Goal: Browse casually: Explore the website without a specific task or goal

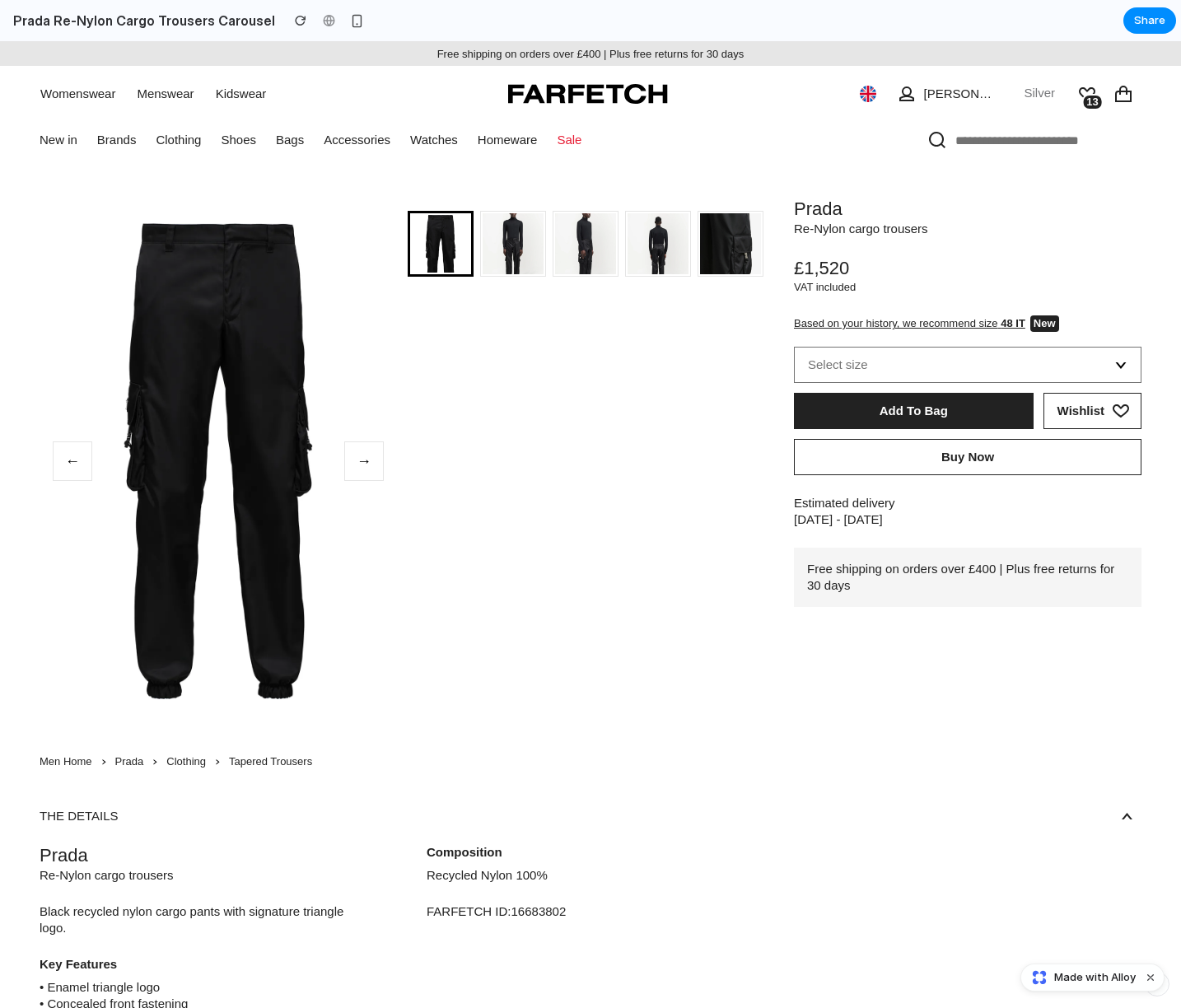
click at [700, 295] on img at bounding box center [731, 254] width 61 height 82
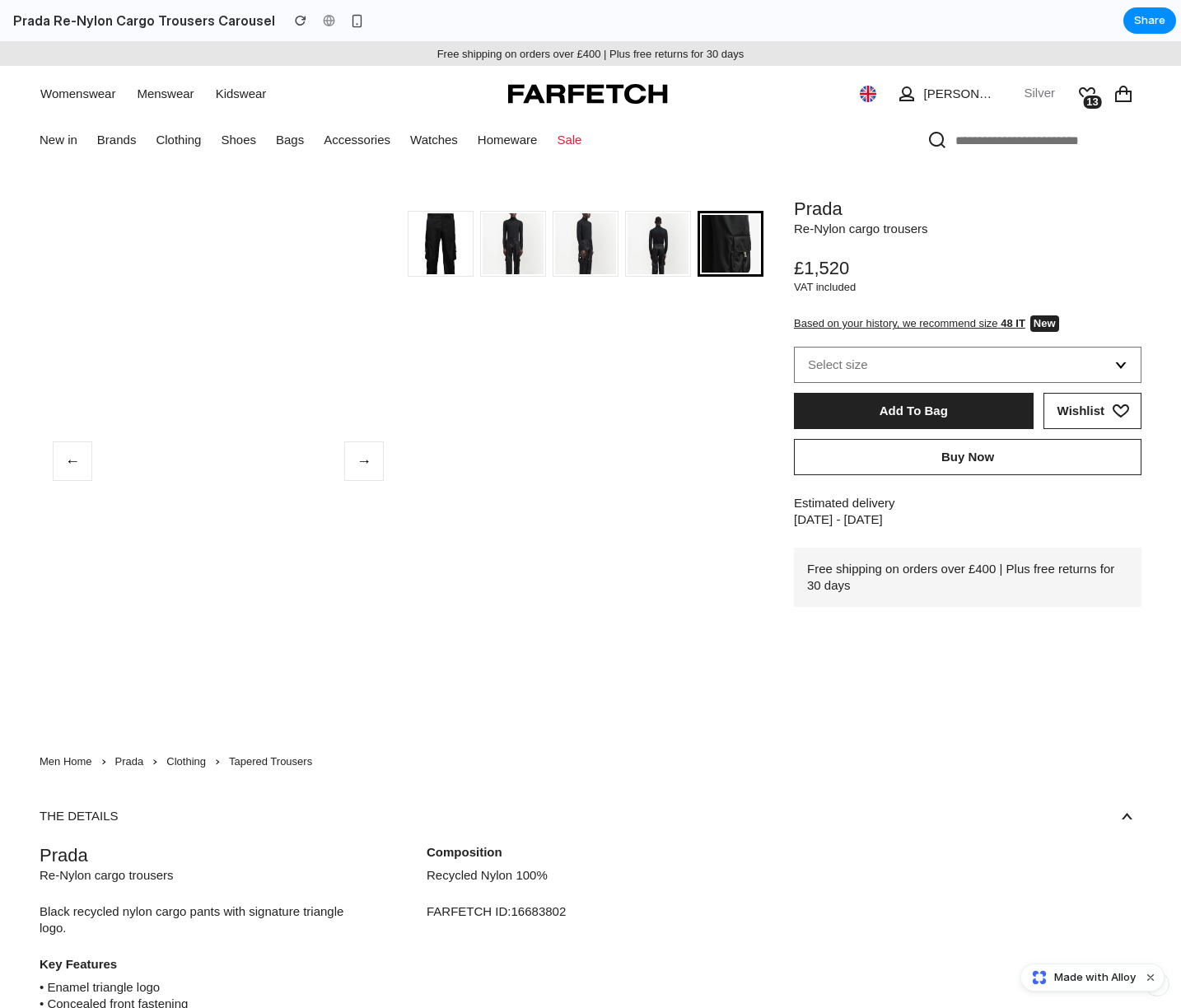
click at [471, 238] on img at bounding box center [441, 254] width 61 height 82
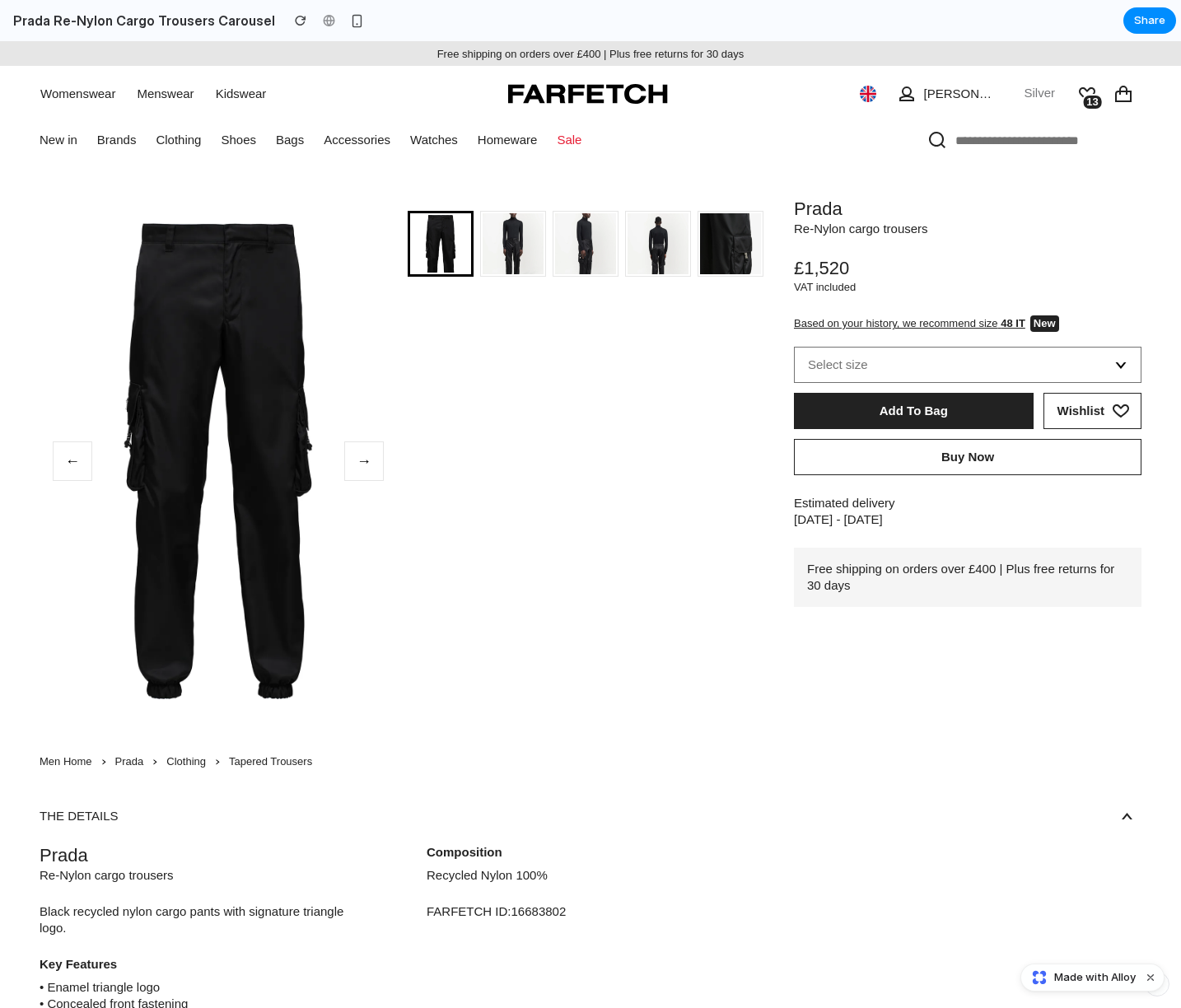
click at [523, 250] on img at bounding box center [513, 254] width 61 height 82
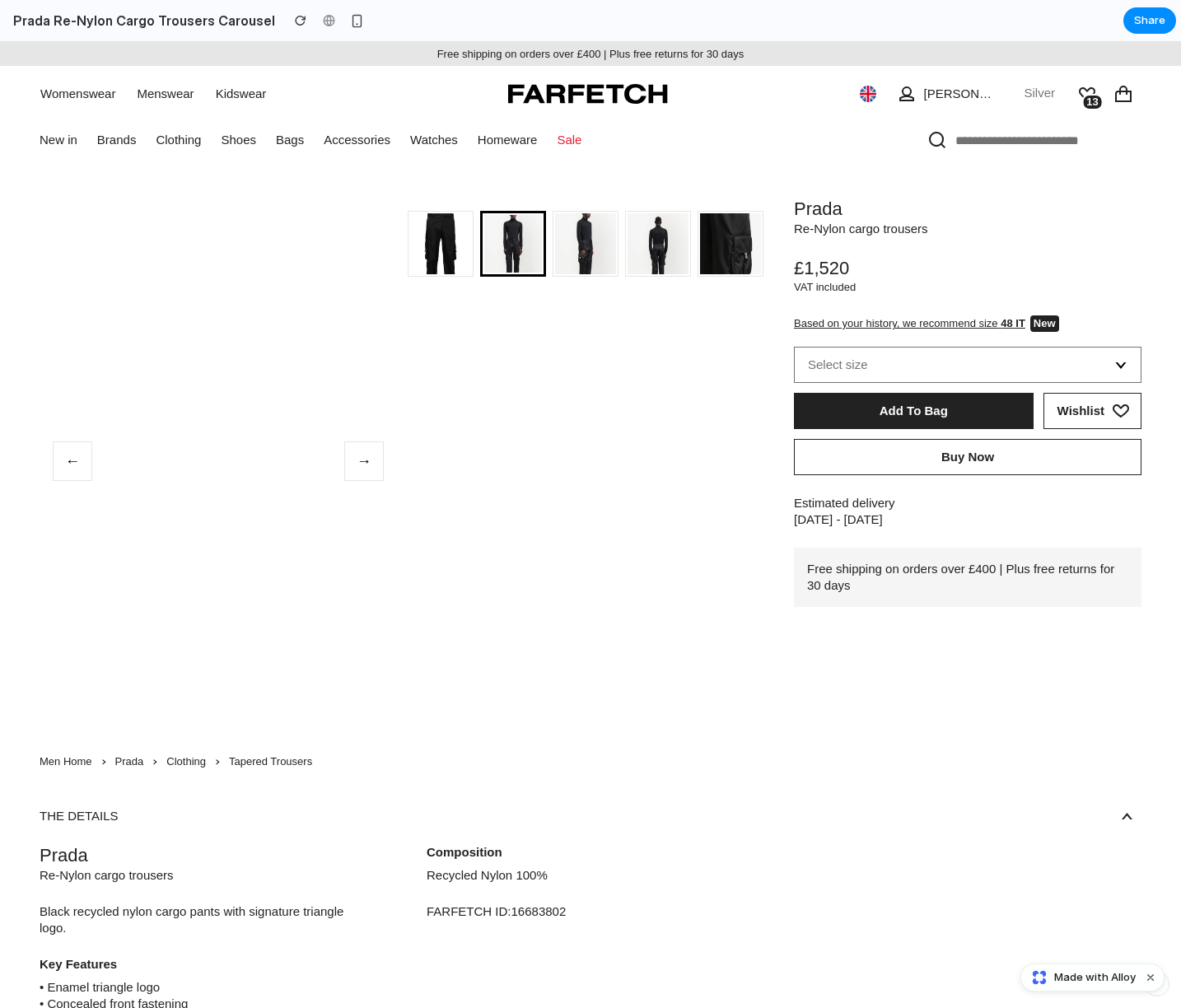
click at [602, 257] on img at bounding box center [585, 254] width 61 height 82
click at [683, 265] on img at bounding box center [658, 254] width 61 height 82
click at [471, 246] on img at bounding box center [441, 254] width 61 height 82
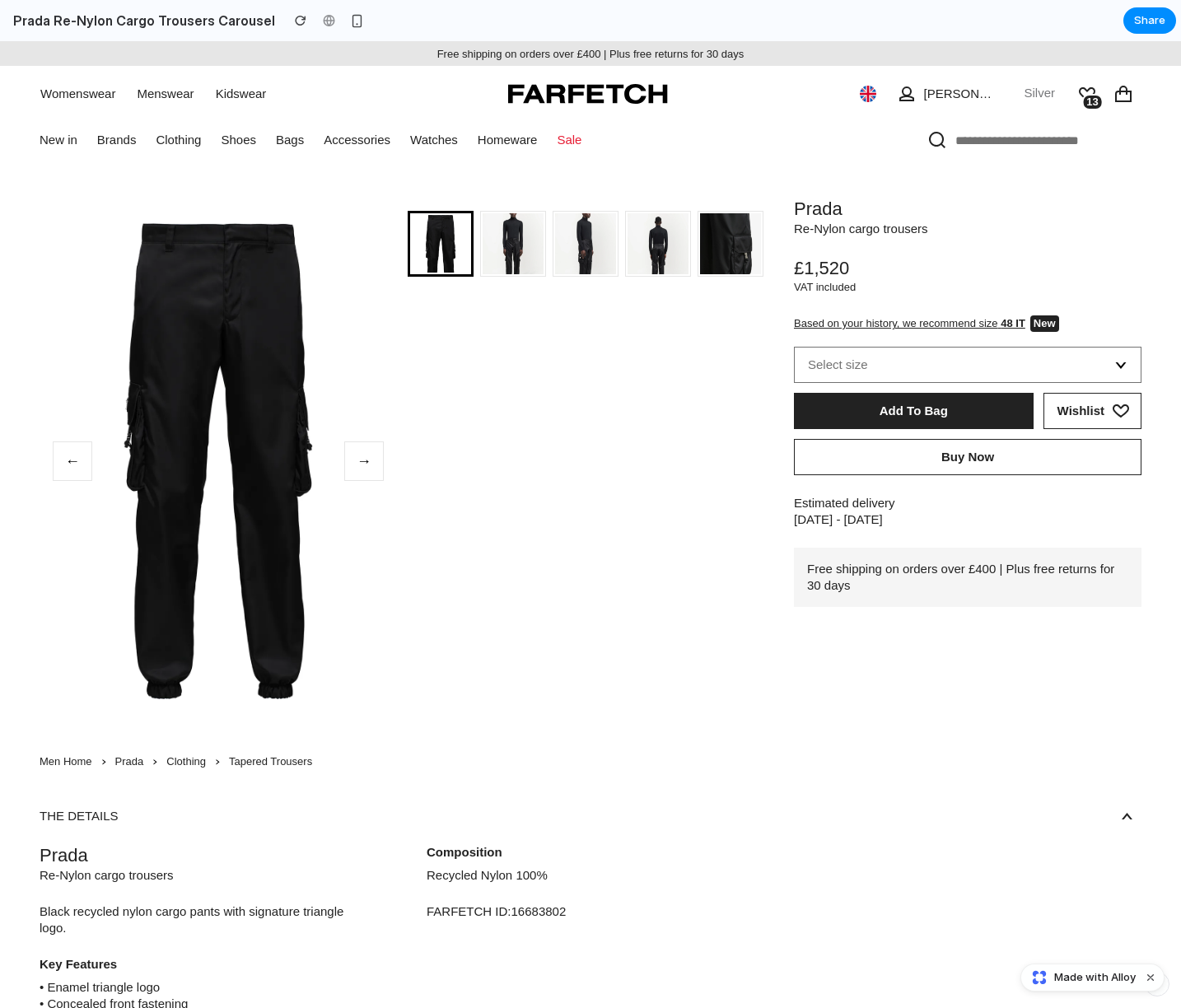
click at [685, 246] on img at bounding box center [658, 254] width 61 height 82
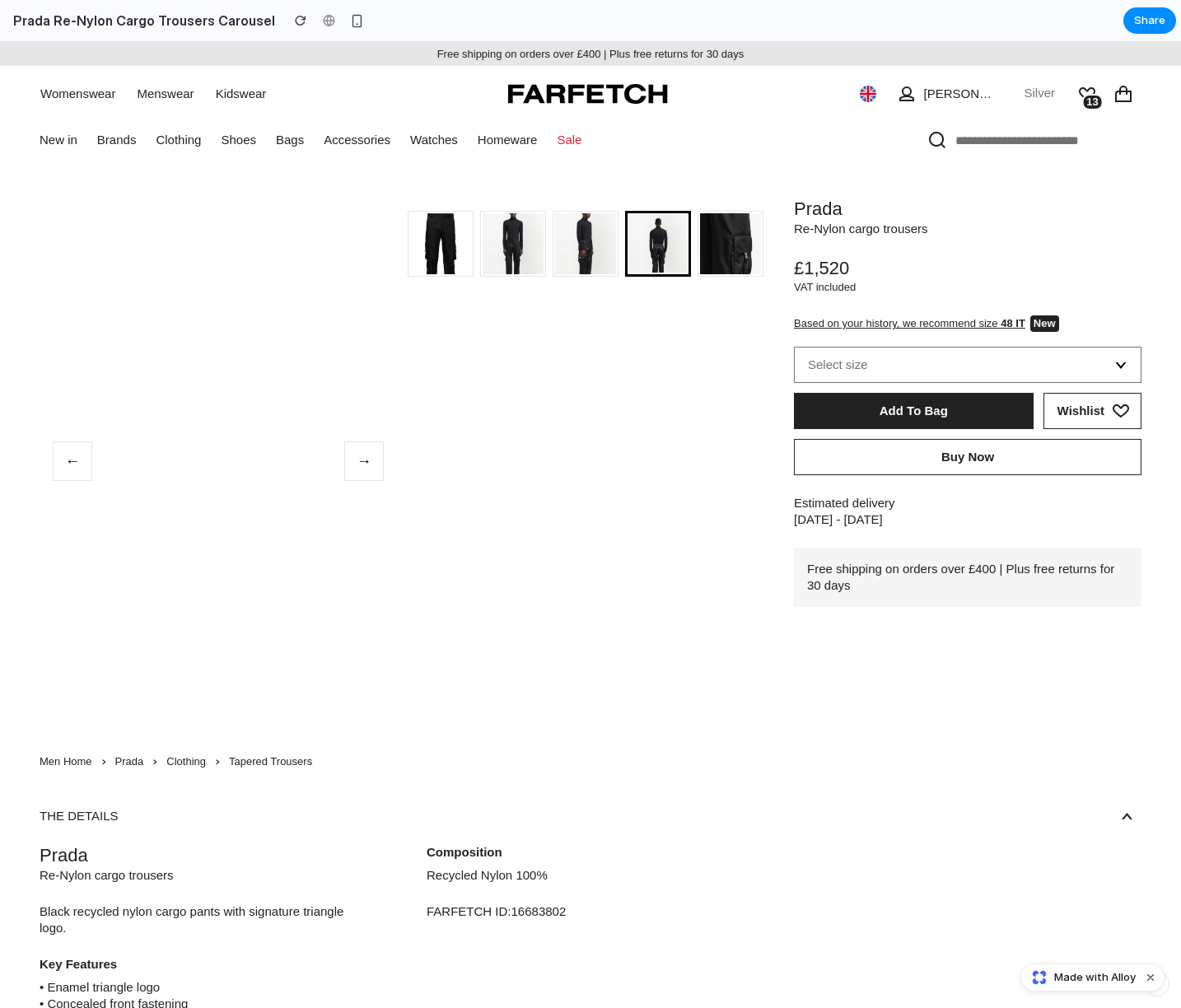
click at [546, 248] on button at bounding box center [513, 244] width 66 height 66
click at [619, 252] on button at bounding box center [585, 244] width 66 height 66
click at [464, 243] on img at bounding box center [441, 254] width 61 height 82
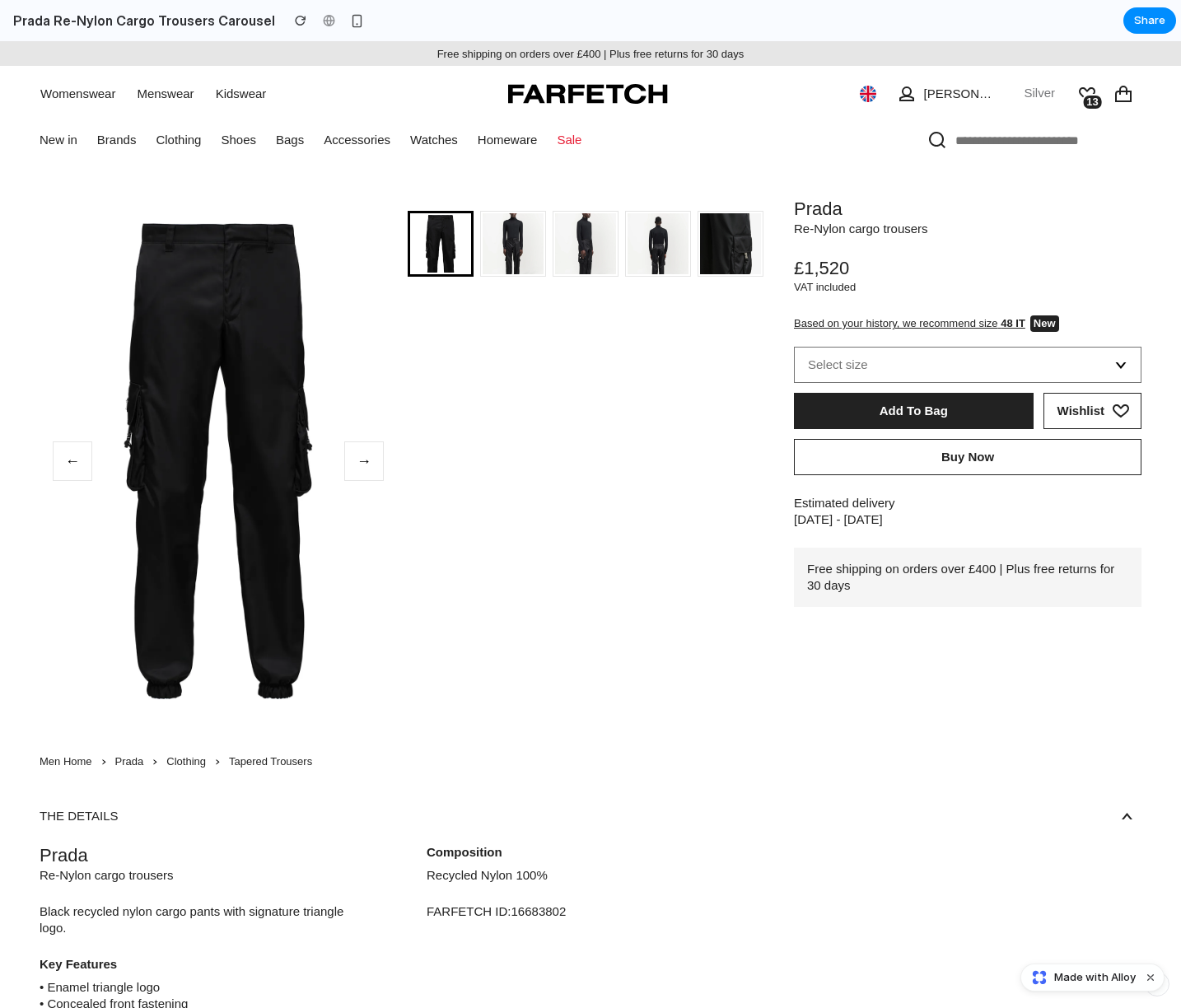
click at [525, 262] on img at bounding box center [513, 254] width 61 height 82
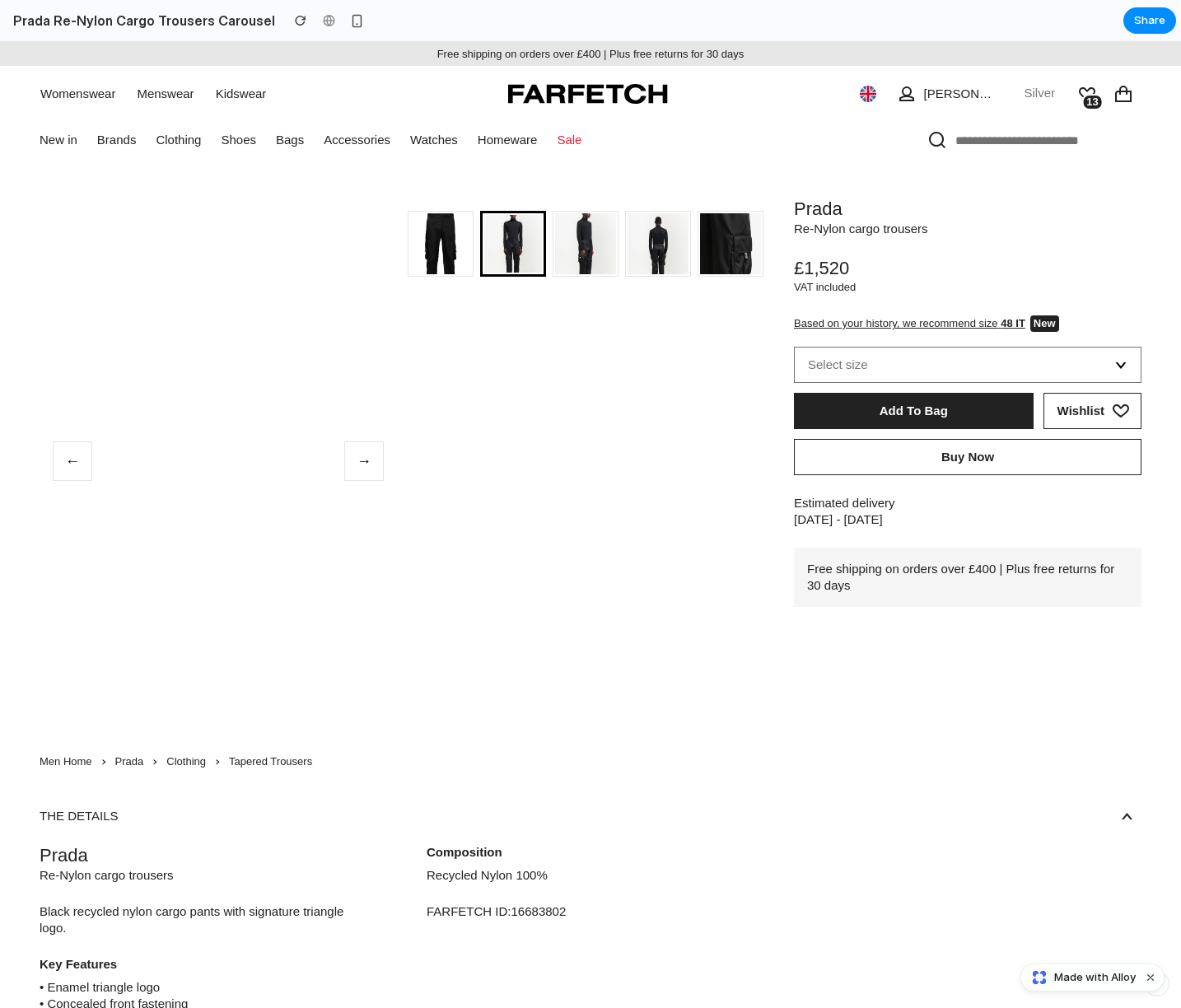
click at [450, 231] on img at bounding box center [441, 254] width 61 height 82
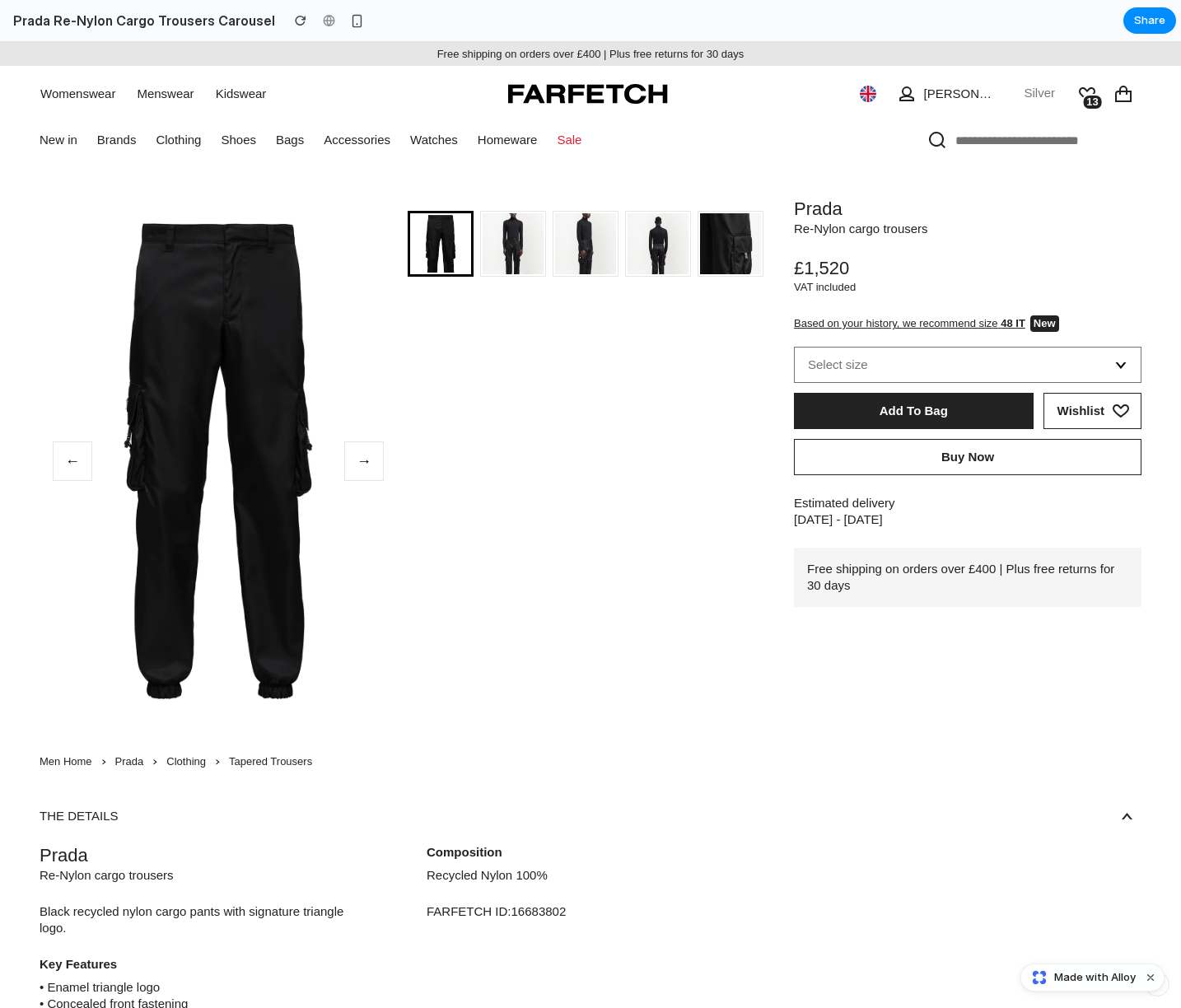
click at [361, 449] on button "→" at bounding box center [364, 462] width 40 height 40
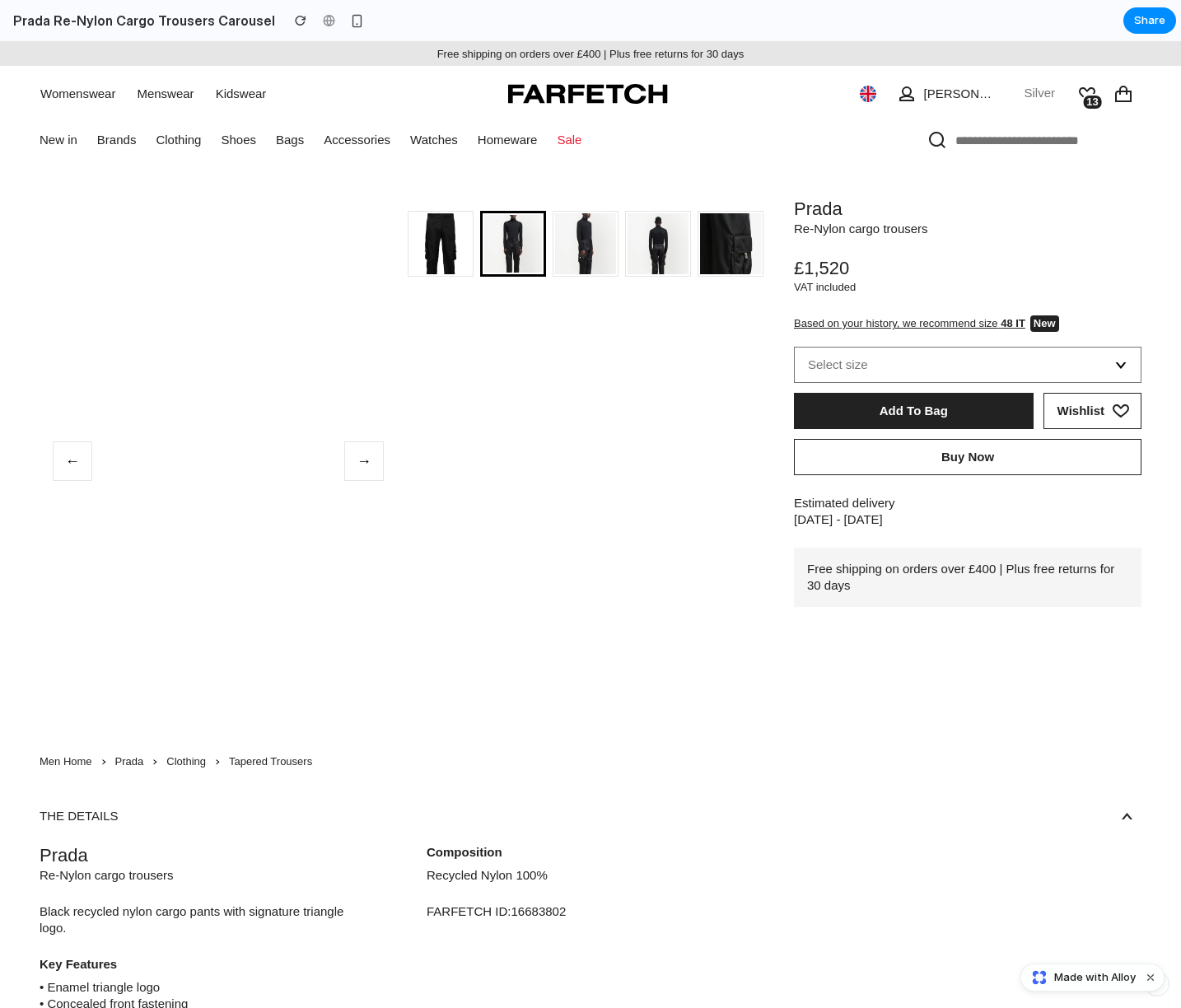
click at [80, 464] on button "←" at bounding box center [72, 462] width 40 height 40
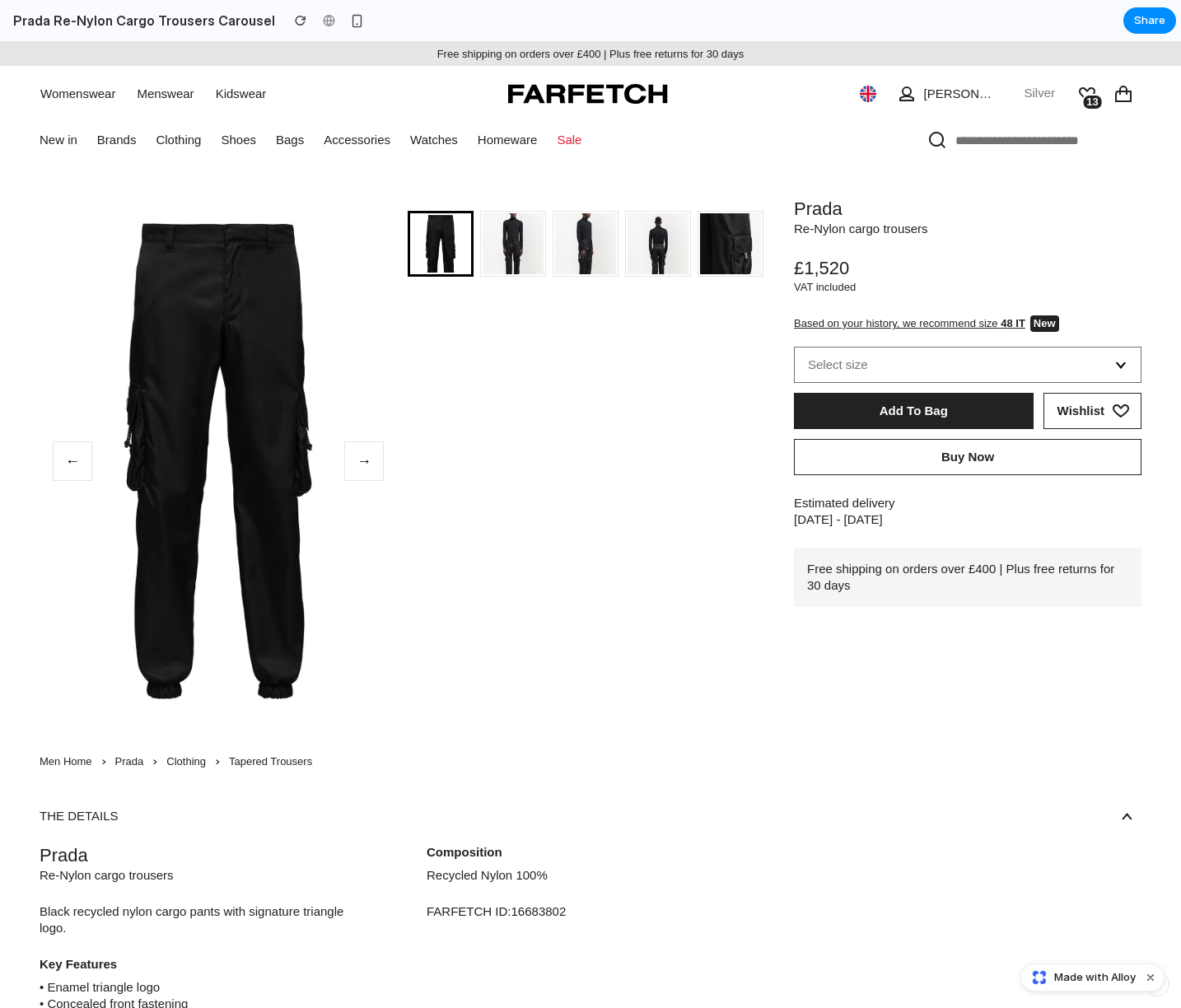
click at [700, 295] on img at bounding box center [731, 254] width 61 height 82
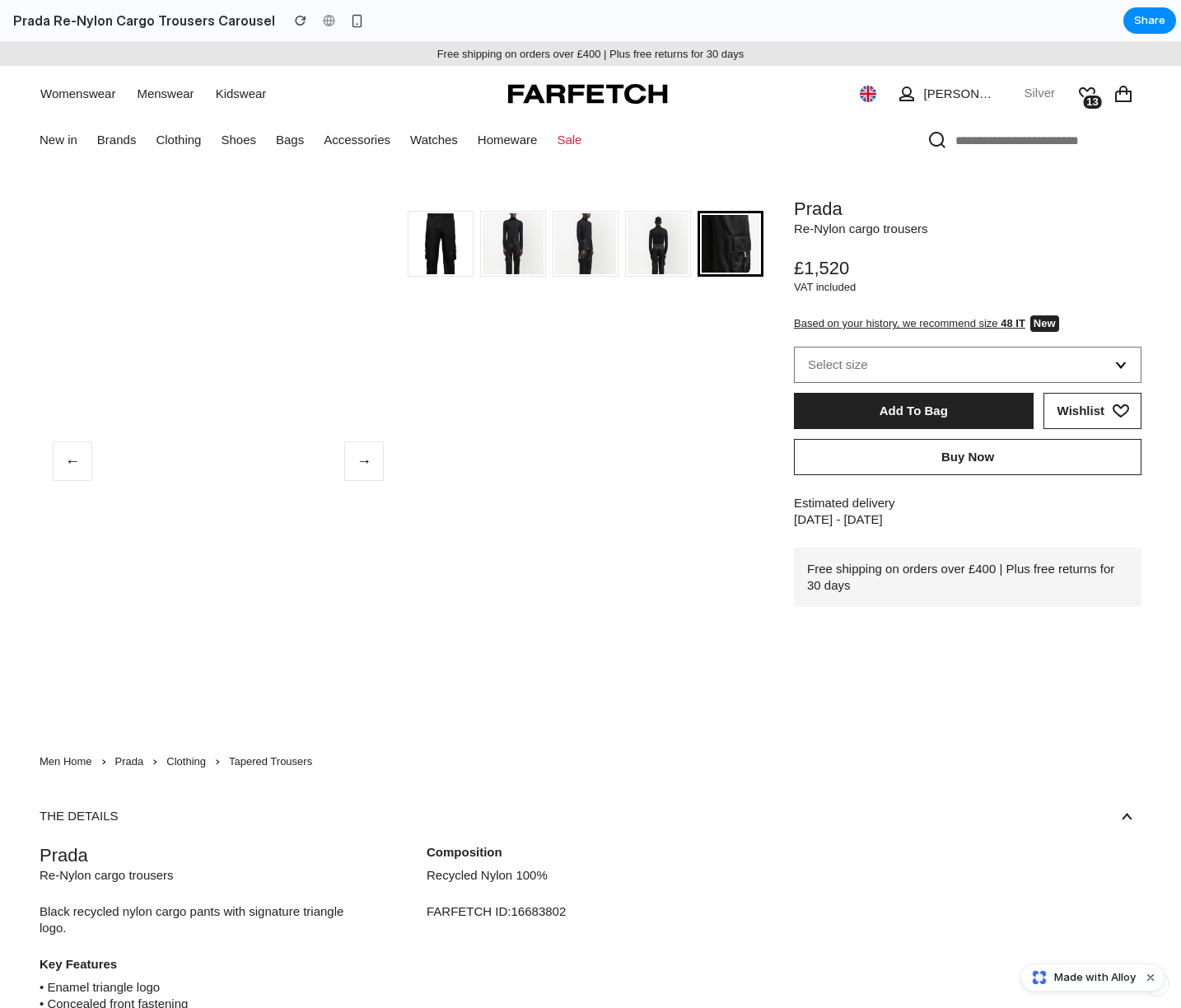
click at [702, 292] on img at bounding box center [731, 253] width 58 height 76
click at [353, 449] on button "→" at bounding box center [364, 462] width 40 height 40
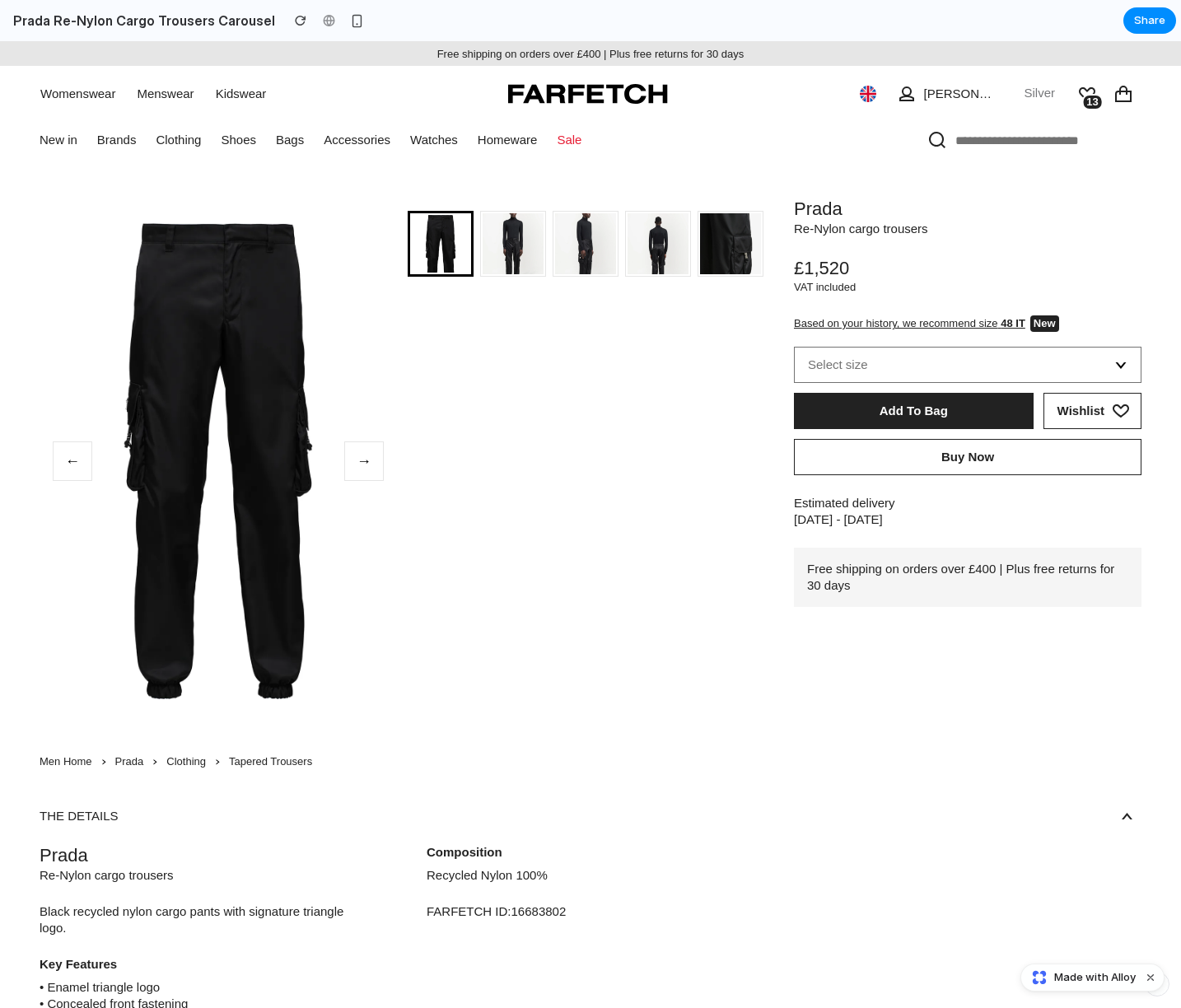
click at [69, 462] on button "←" at bounding box center [72, 462] width 40 height 40
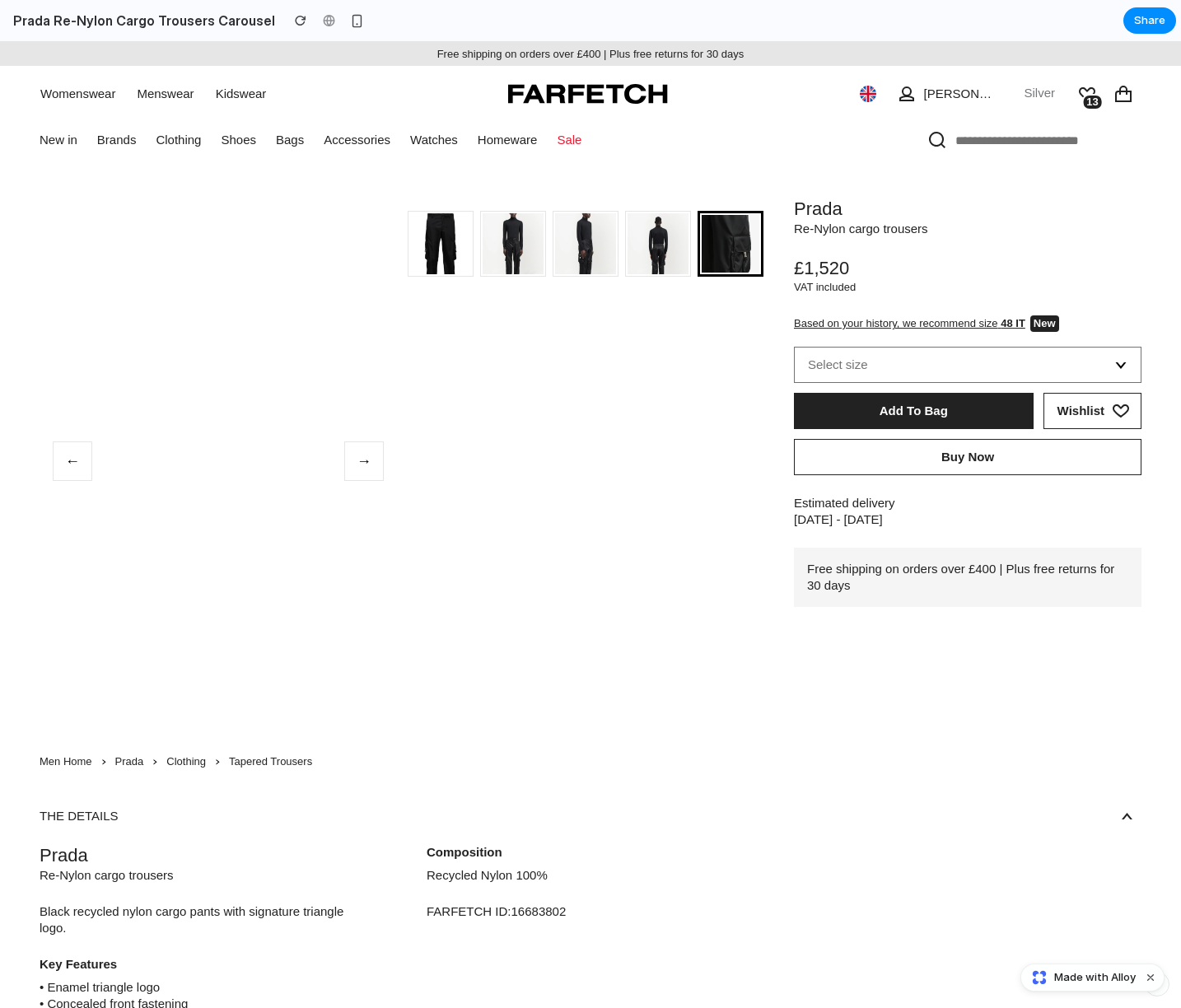
click at [346, 459] on button "→" at bounding box center [364, 462] width 40 height 40
